Goal: Task Accomplishment & Management: Use online tool/utility

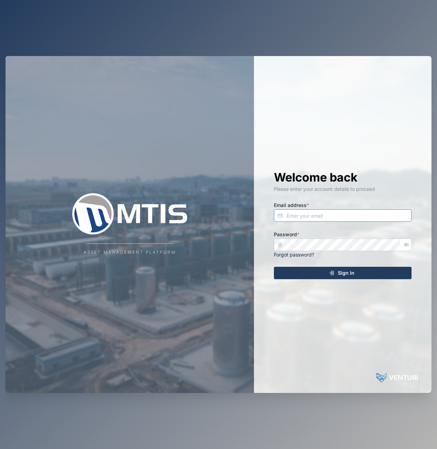
type input "[EMAIL_ADDRESS][DOMAIN_NAME]"
click at [321, 267] on div "Sign In" at bounding box center [341, 273] width 127 height 12
